Goal: Find specific page/section: Find specific page/section

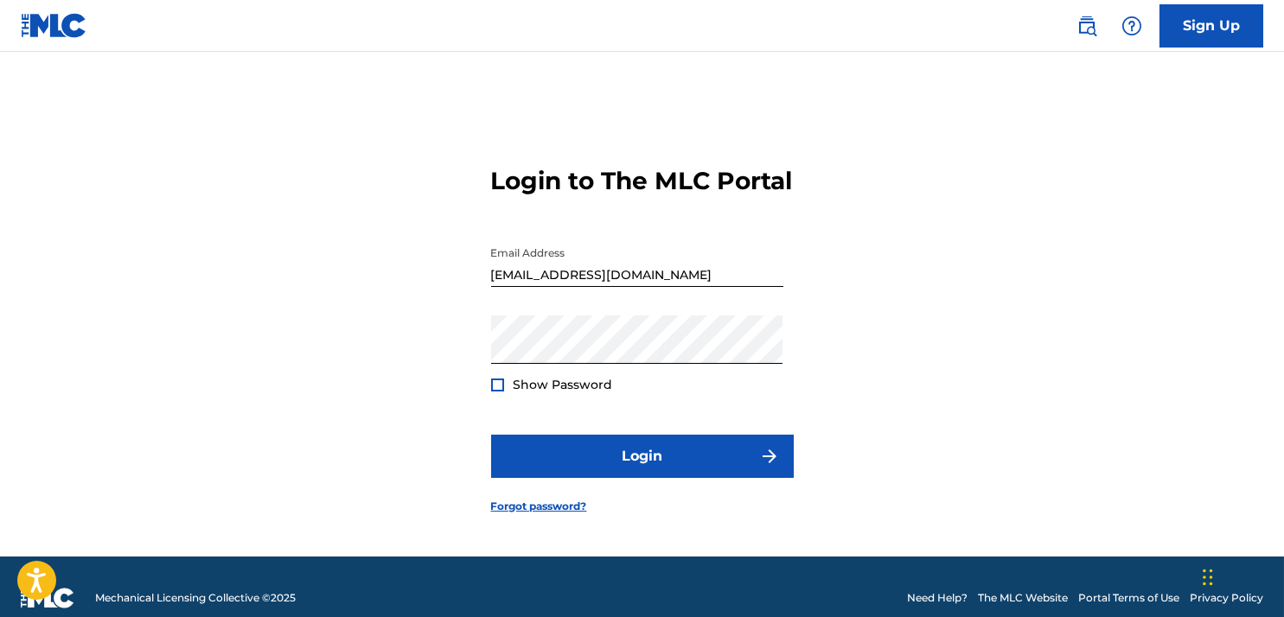
click at [512, 393] on div "Show Password" at bounding box center [552, 384] width 122 height 17
click at [497, 392] on div at bounding box center [497, 385] width 13 height 13
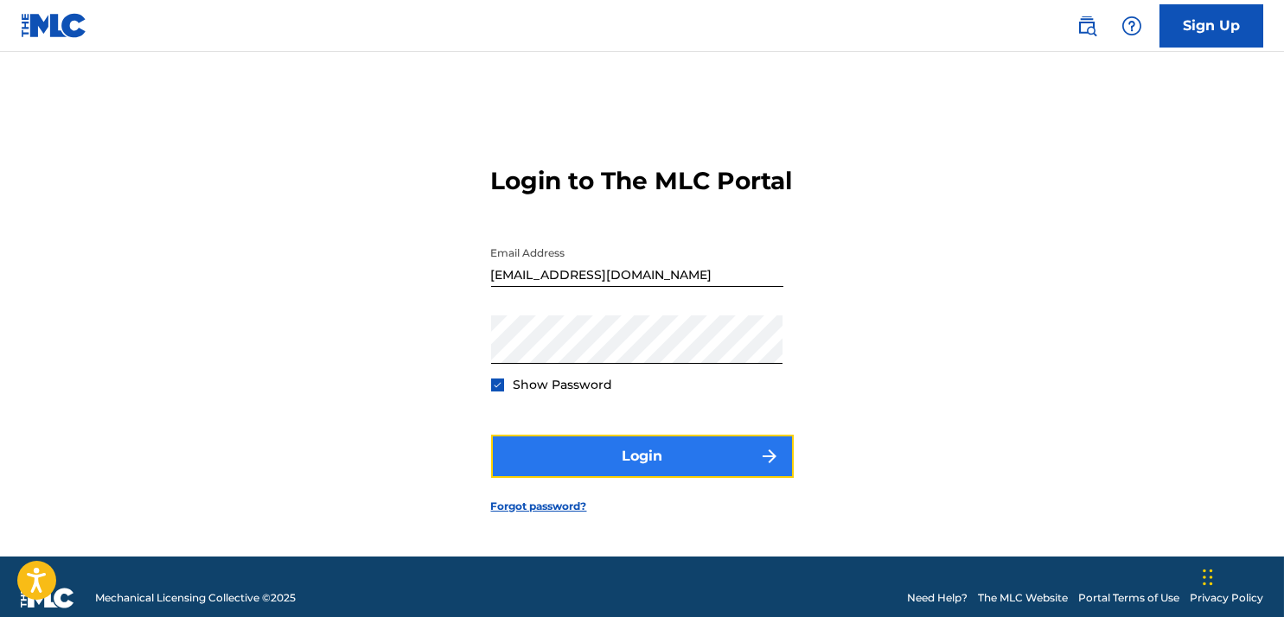
click at [629, 460] on button "Login" at bounding box center [642, 456] width 303 height 43
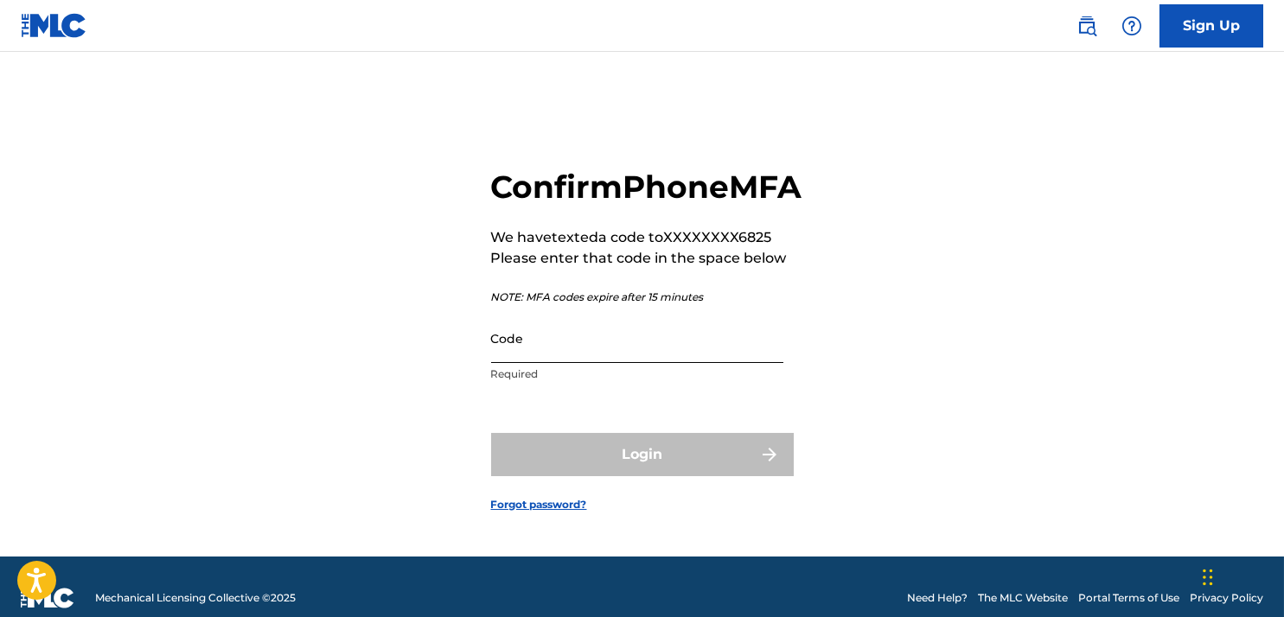
click at [637, 363] on input "Code" at bounding box center [637, 338] width 292 height 49
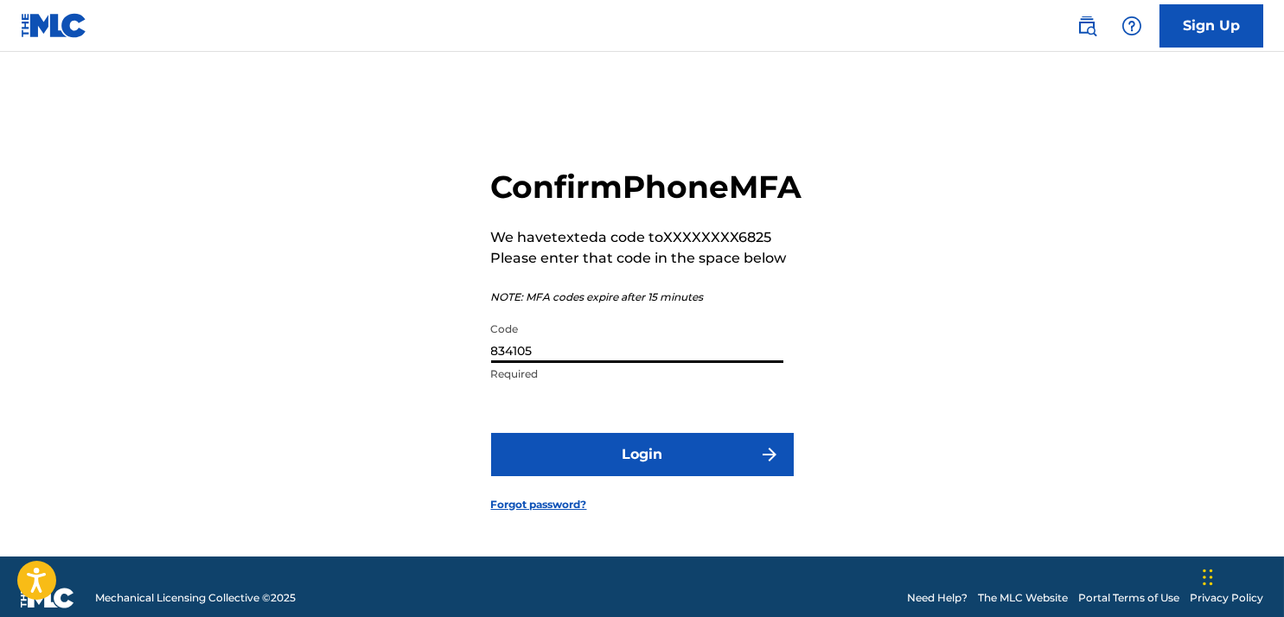
type input "834105"
click at [491, 433] on button "Login" at bounding box center [642, 454] width 303 height 43
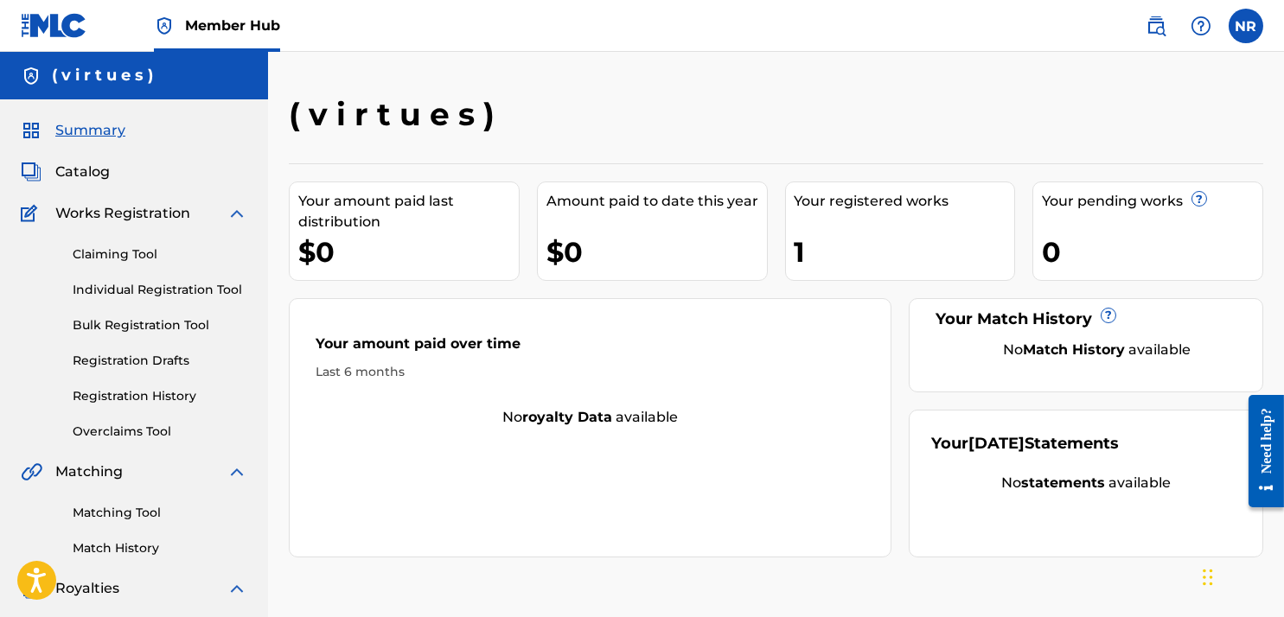
click at [105, 126] on span "Summary" at bounding box center [90, 130] width 70 height 21
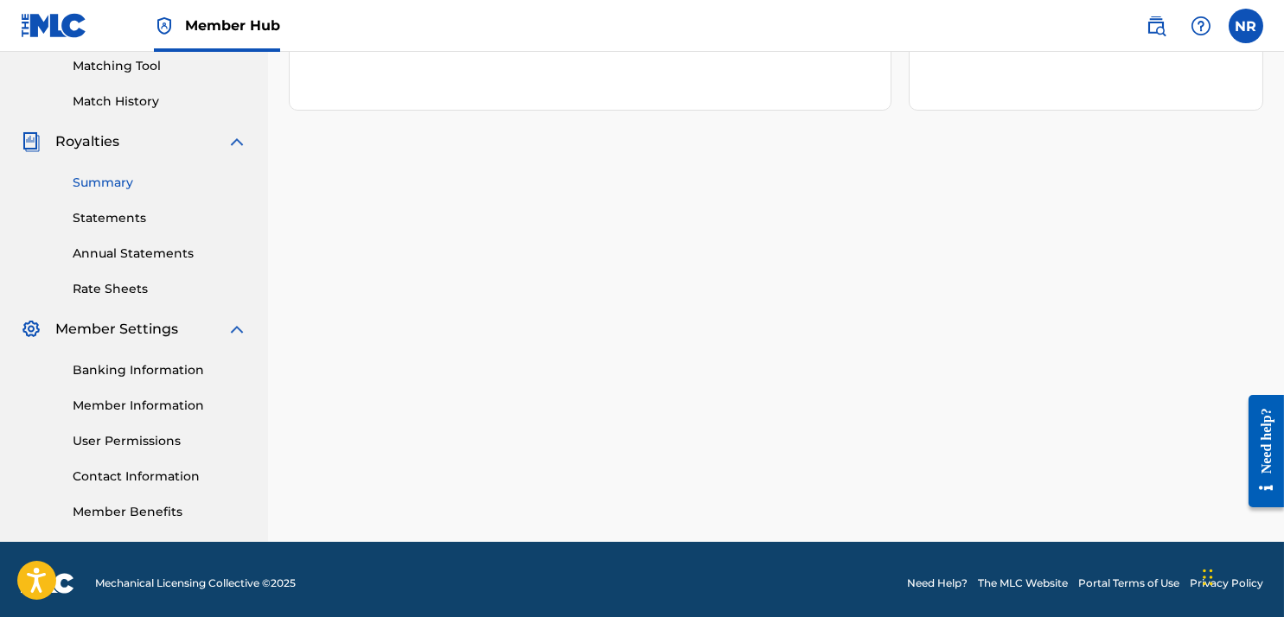
scroll to position [454, 0]
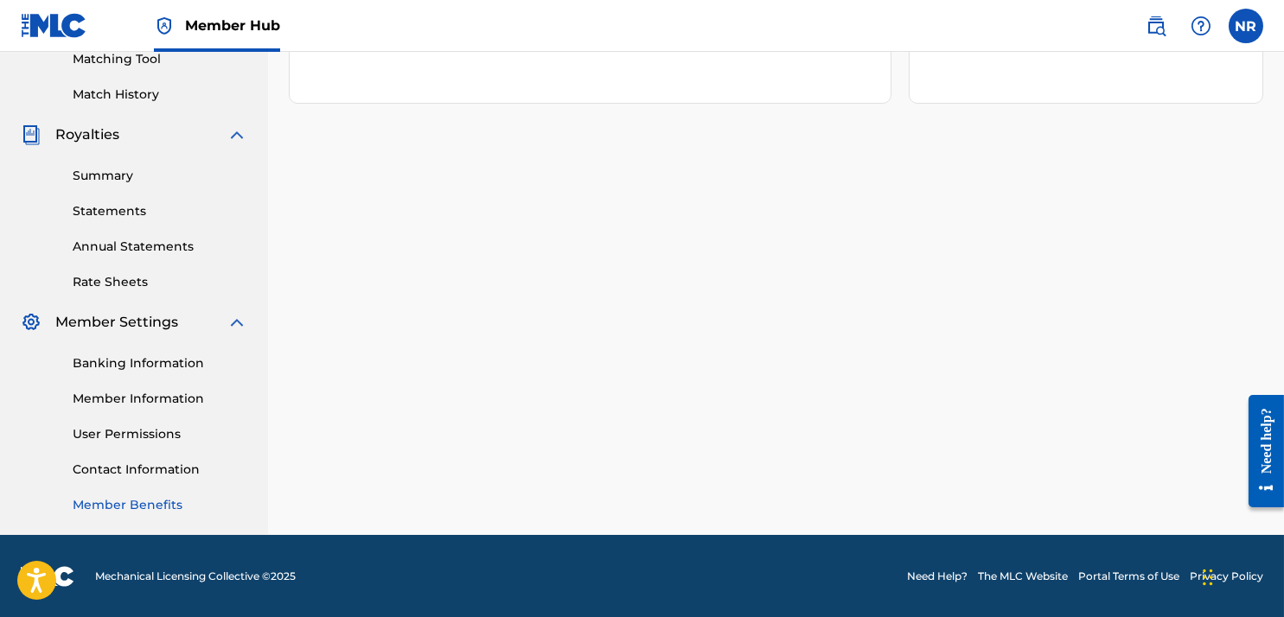
click at [156, 500] on link "Member Benefits" at bounding box center [160, 505] width 175 height 18
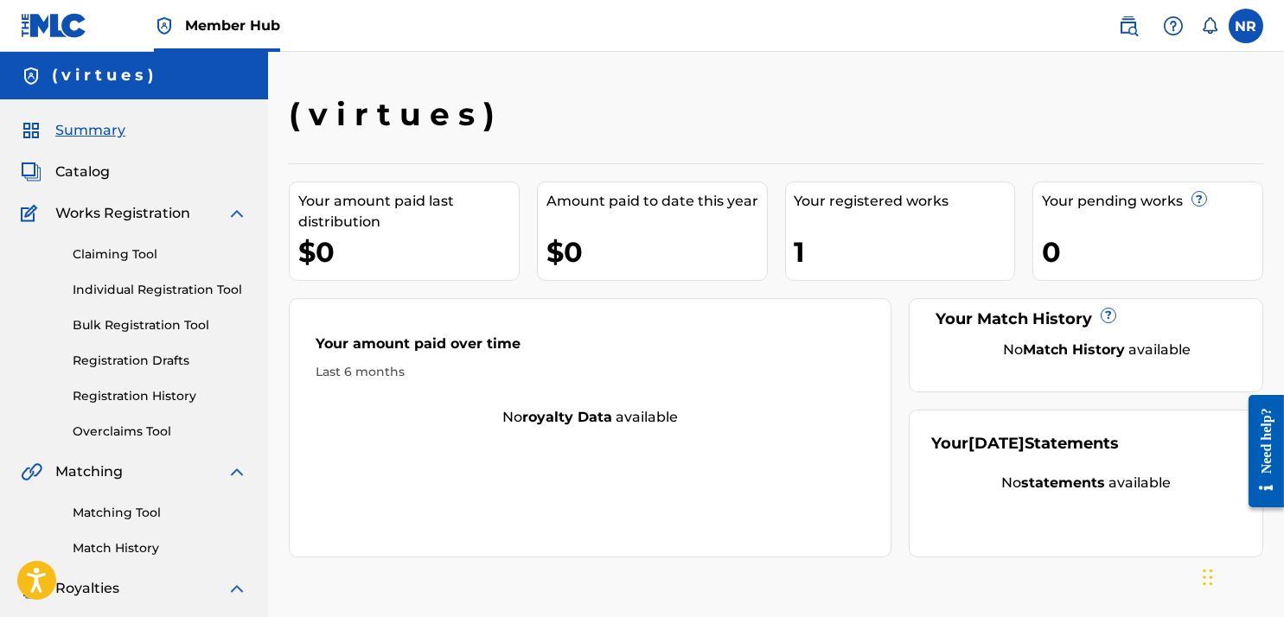
drag, startPoint x: 818, startPoint y: 229, endPoint x: 875, endPoint y: 159, distance: 90.3
click at [875, 159] on div "( v i r t u e s ) Your amount paid last distribution $0 Amount paid to date thi…" at bounding box center [776, 326] width 974 height 462
click at [102, 168] on span "Catalog" at bounding box center [82, 172] width 54 height 21
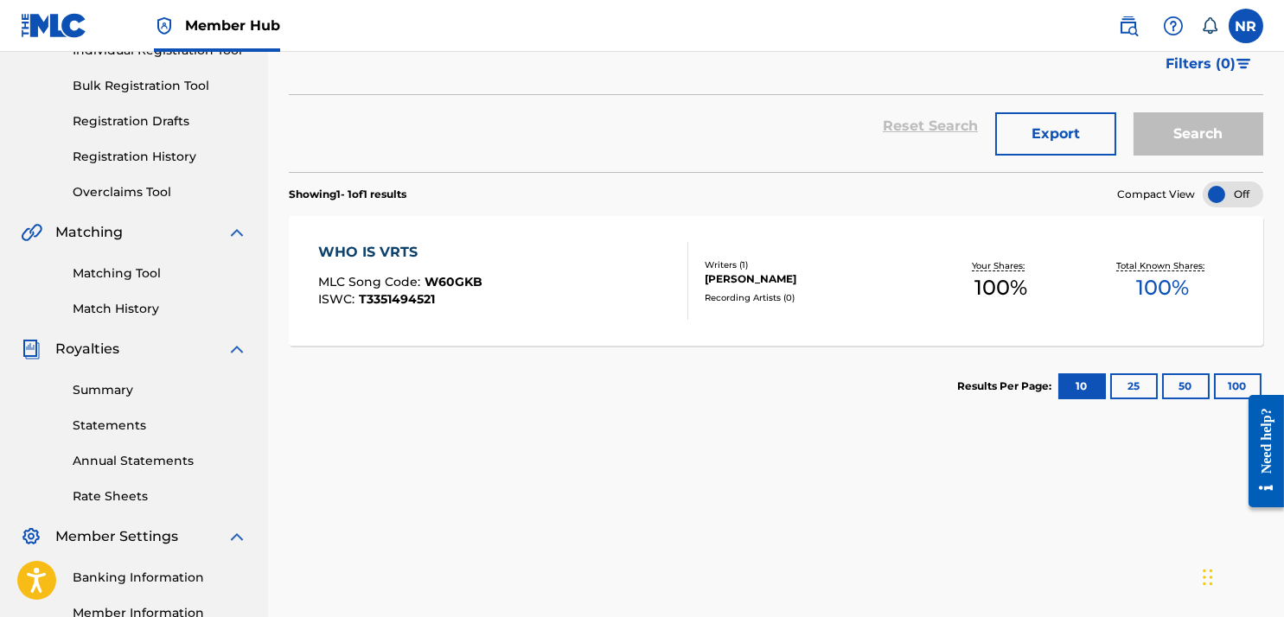
scroll to position [258, 0]
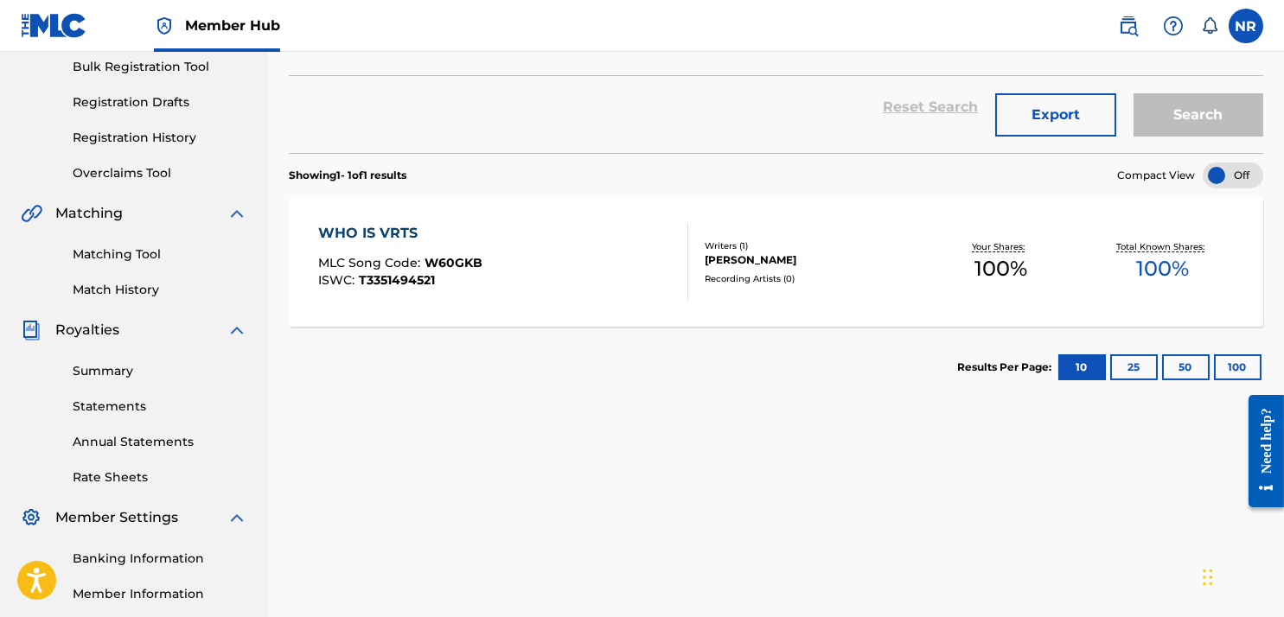
drag, startPoint x: 1199, startPoint y: 259, endPoint x: 1004, endPoint y: 221, distance: 199.0
click at [1004, 221] on div "WHO IS VRTS MLC Song Code : W60GKB ISWC : T3351494521 Writers ( 1 ) [PERSON_NAM…" at bounding box center [776, 262] width 974 height 130
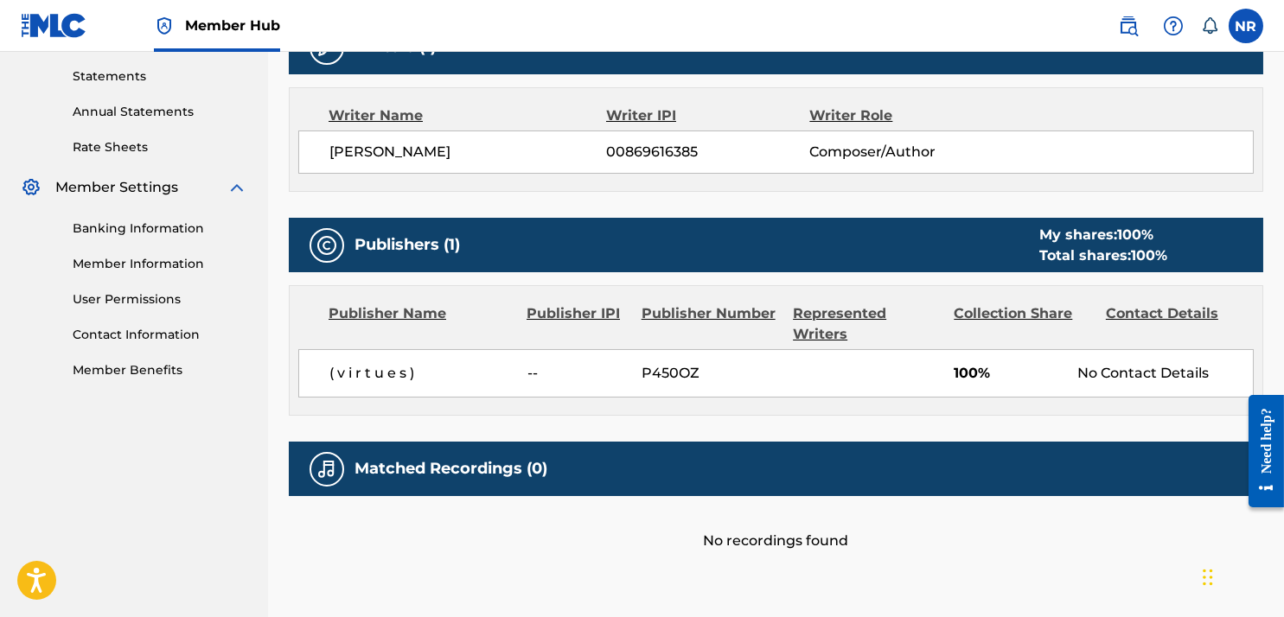
scroll to position [604, 0]
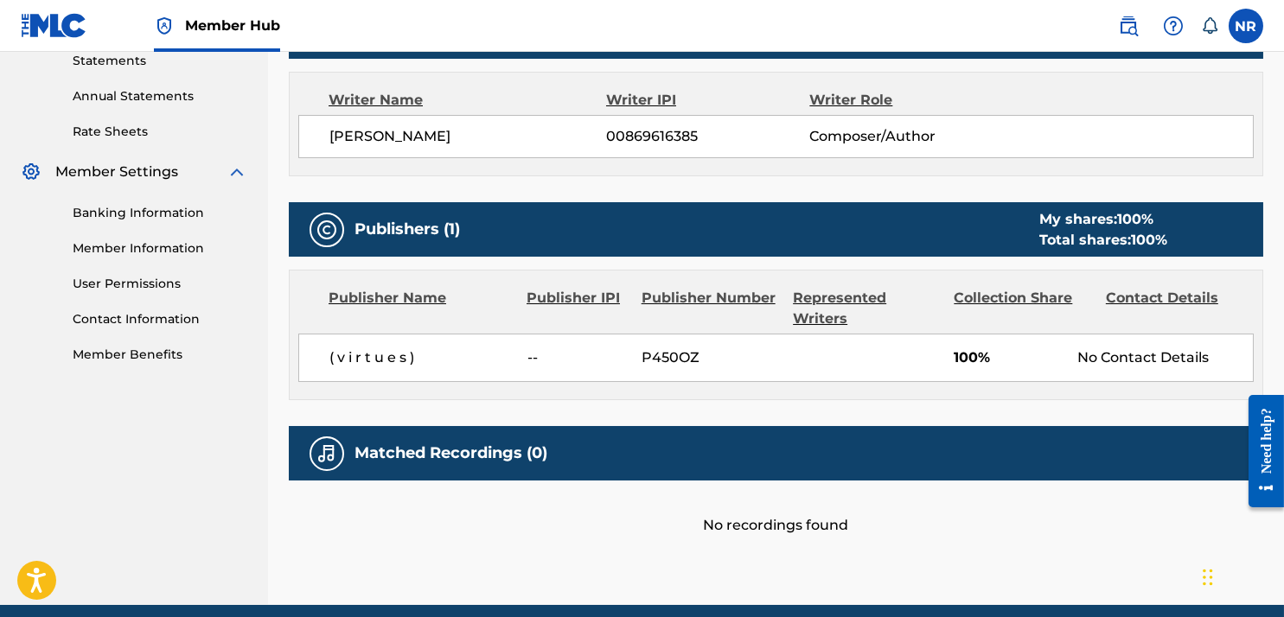
click at [407, 349] on span "( v i r t u e s )" at bounding box center [421, 357] width 185 height 21
click at [552, 300] on div "Publisher IPI" at bounding box center [577, 308] width 102 height 41
click at [532, 357] on span "--" at bounding box center [577, 357] width 101 height 21
